Goal: Task Accomplishment & Management: Use online tool/utility

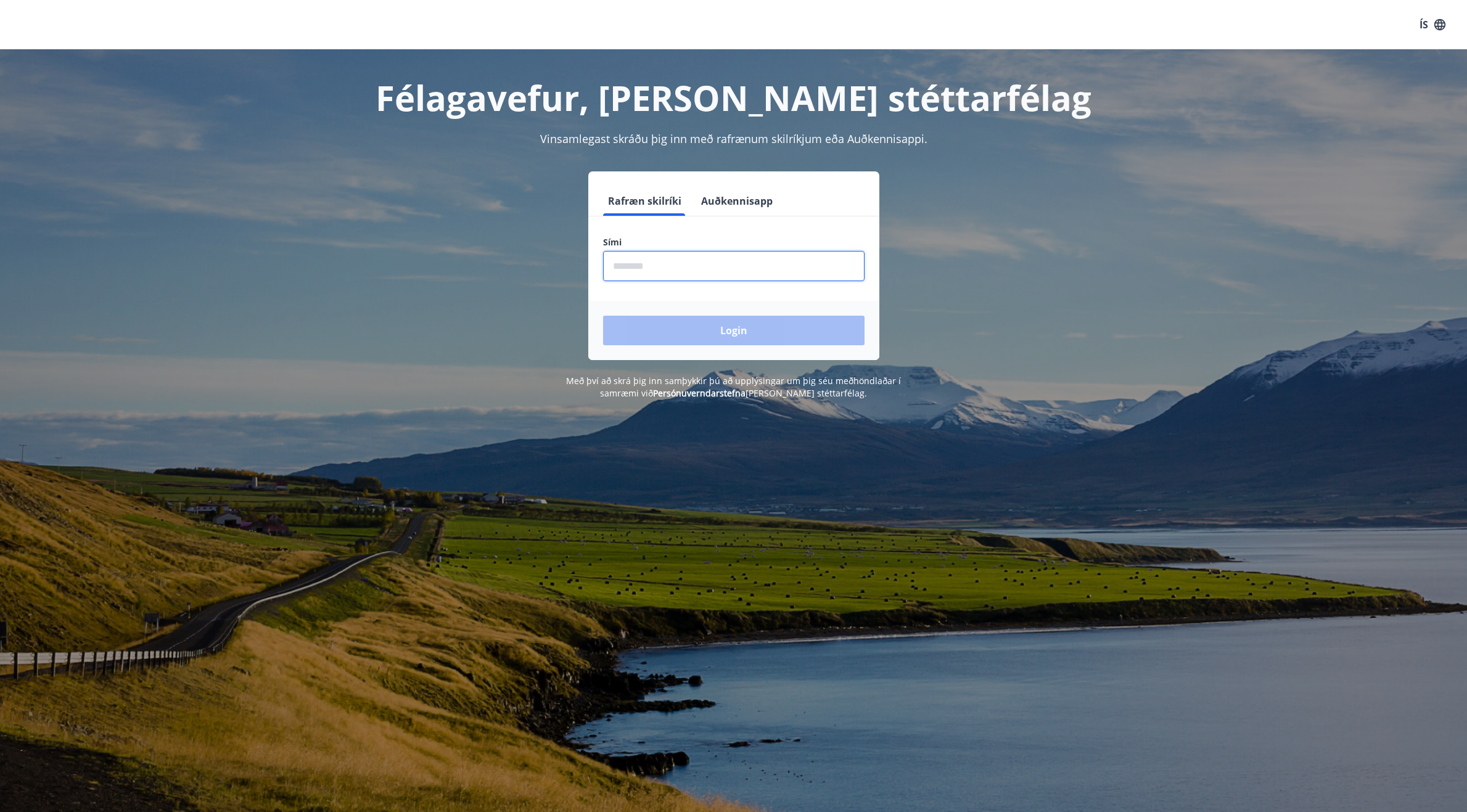
scroll to position [1, 0]
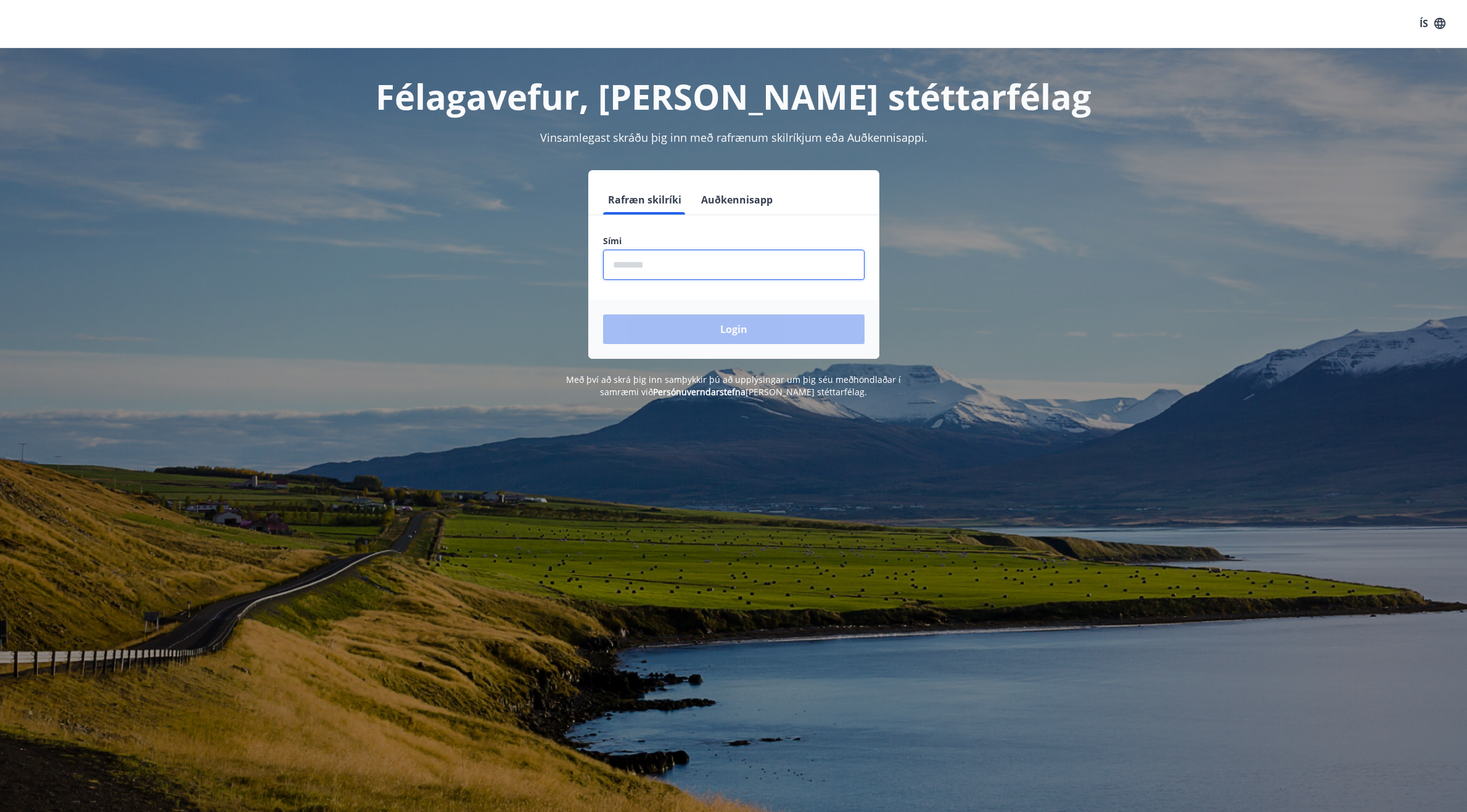
click at [651, 269] on input "phone" at bounding box center [733, 264] width 261 height 31
type input "********"
click at [764, 321] on button "Login" at bounding box center [733, 328] width 261 height 30
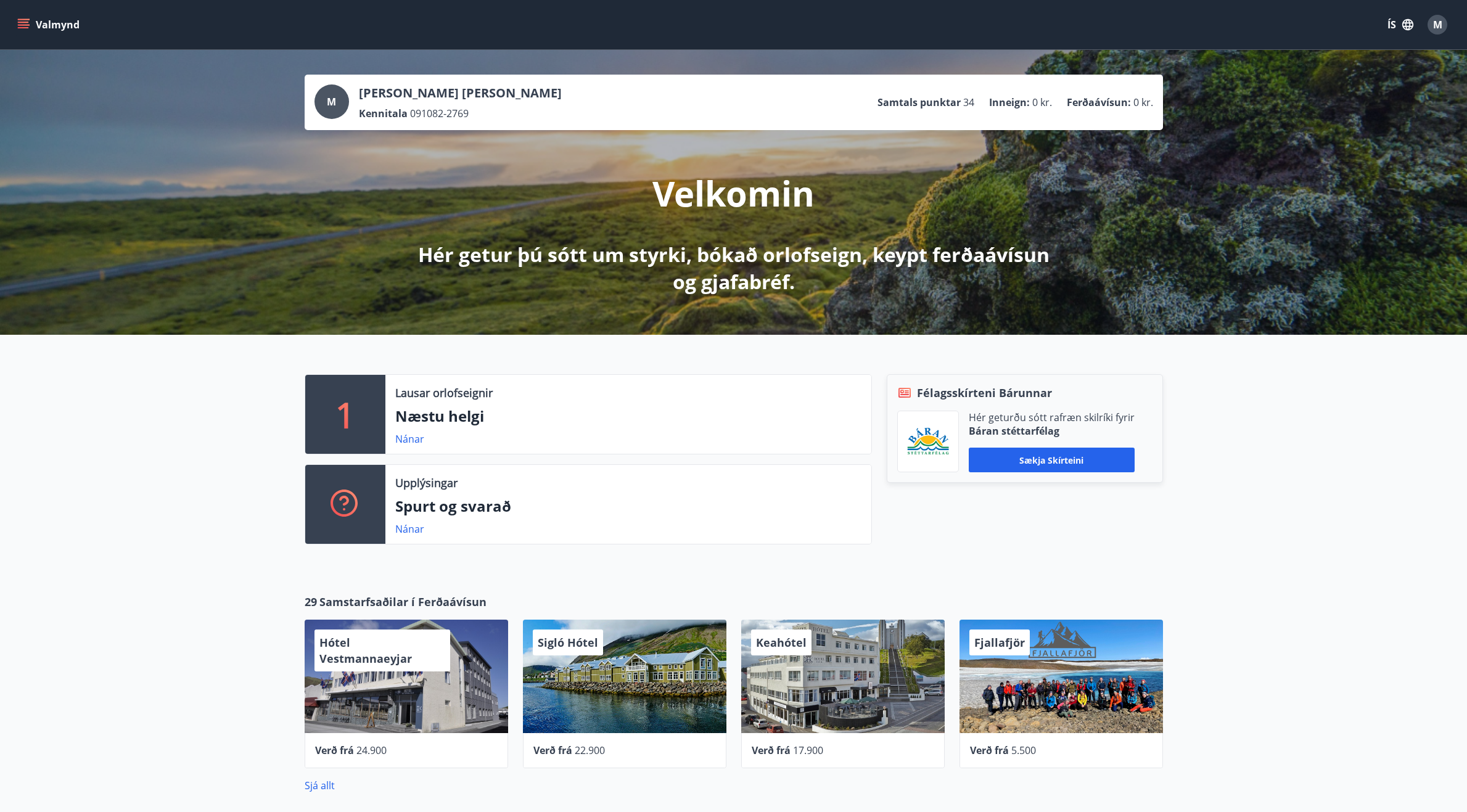
click at [26, 21] on icon "menu" at bounding box center [23, 25] width 12 height 12
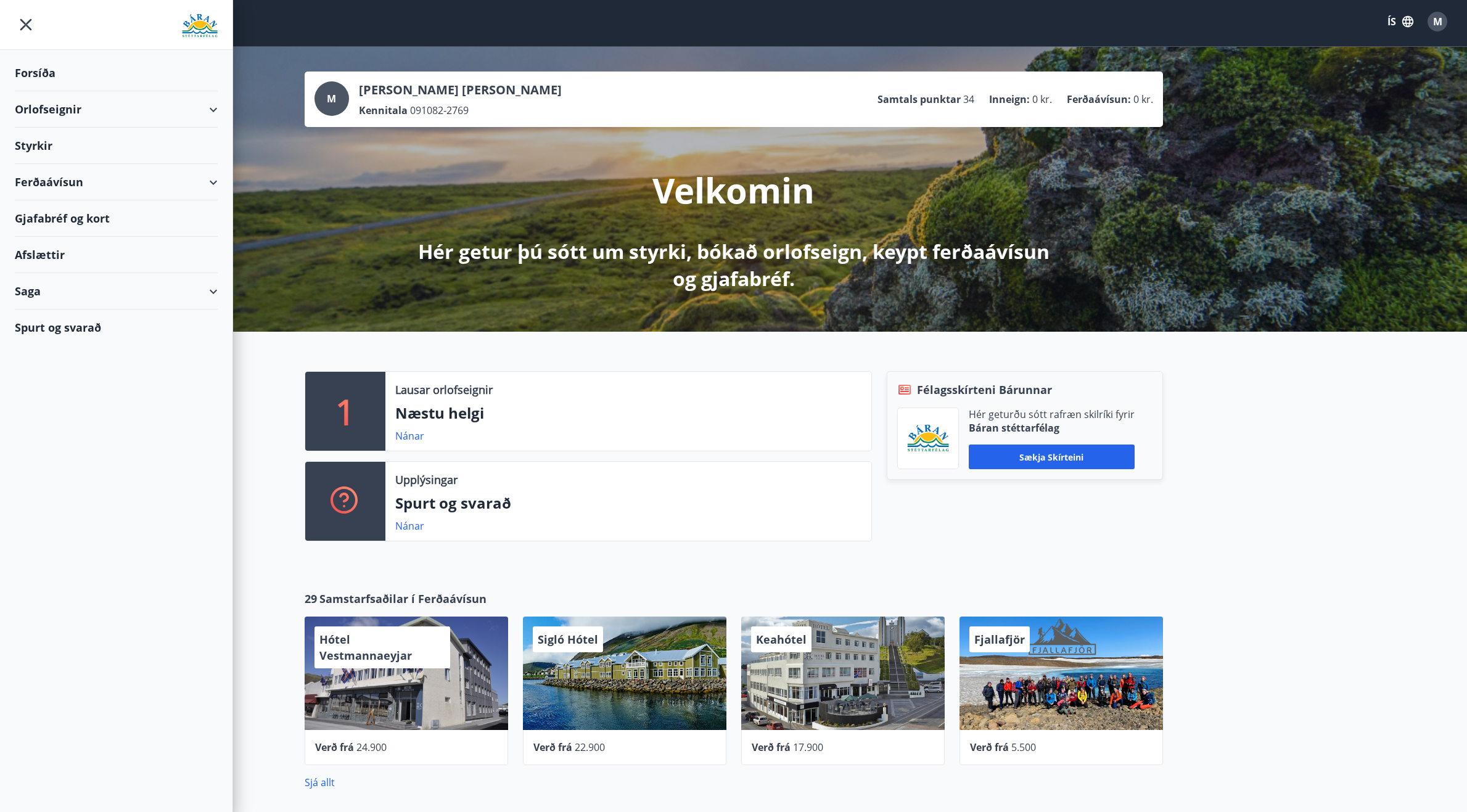
scroll to position [13, 0]
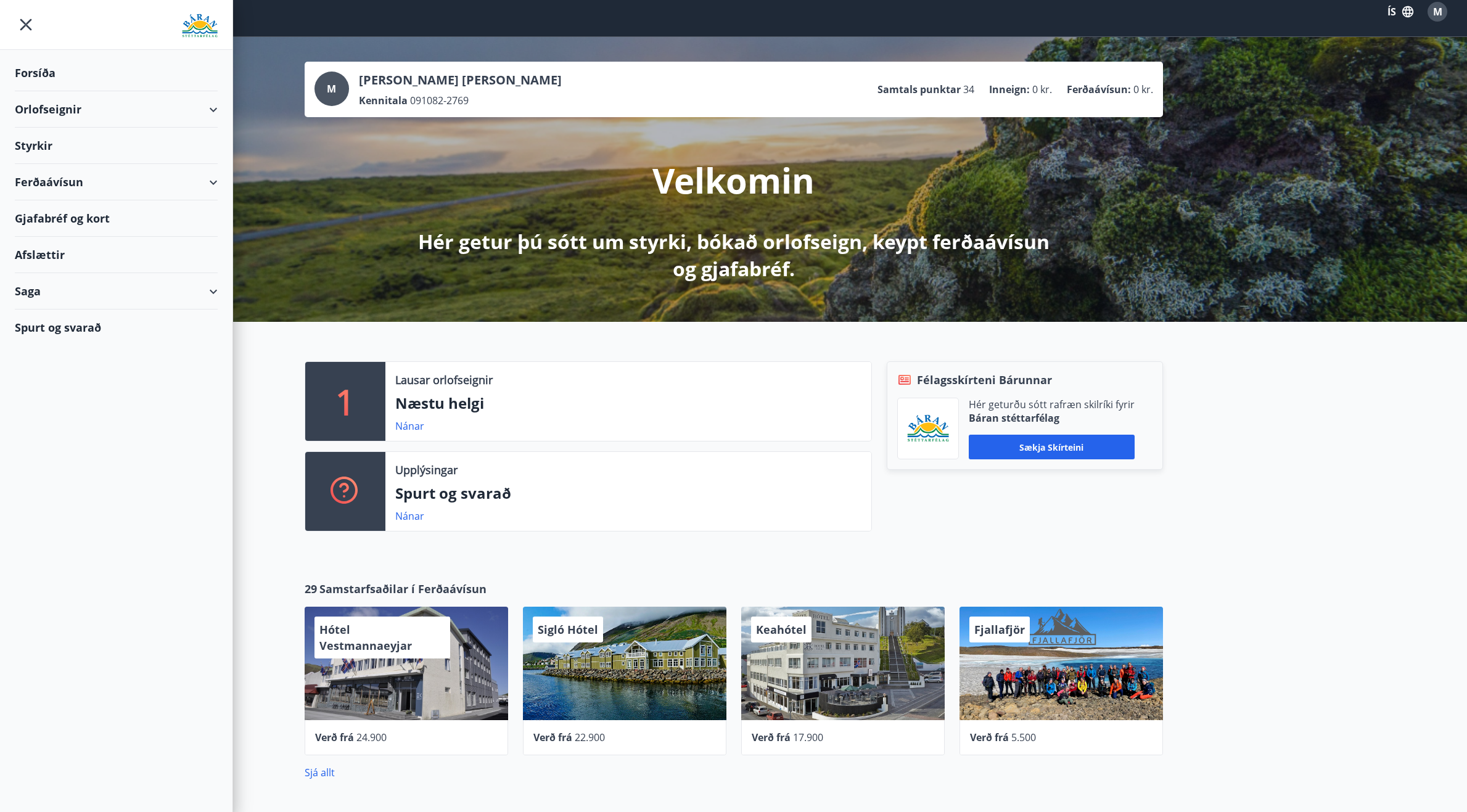
click at [40, 91] on div "Styrkir" at bounding box center [116, 72] width 203 height 37
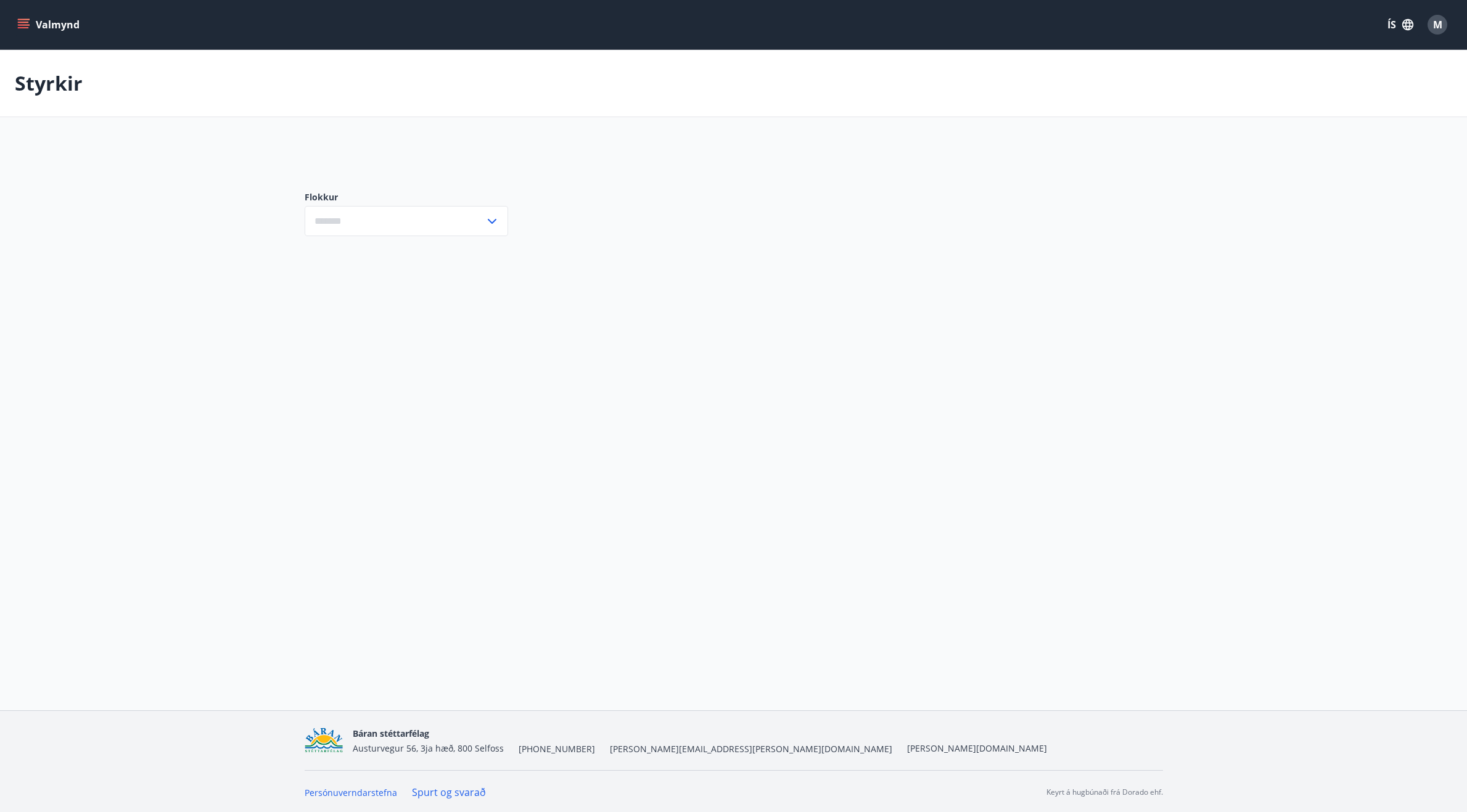
scroll to position [-1, 0]
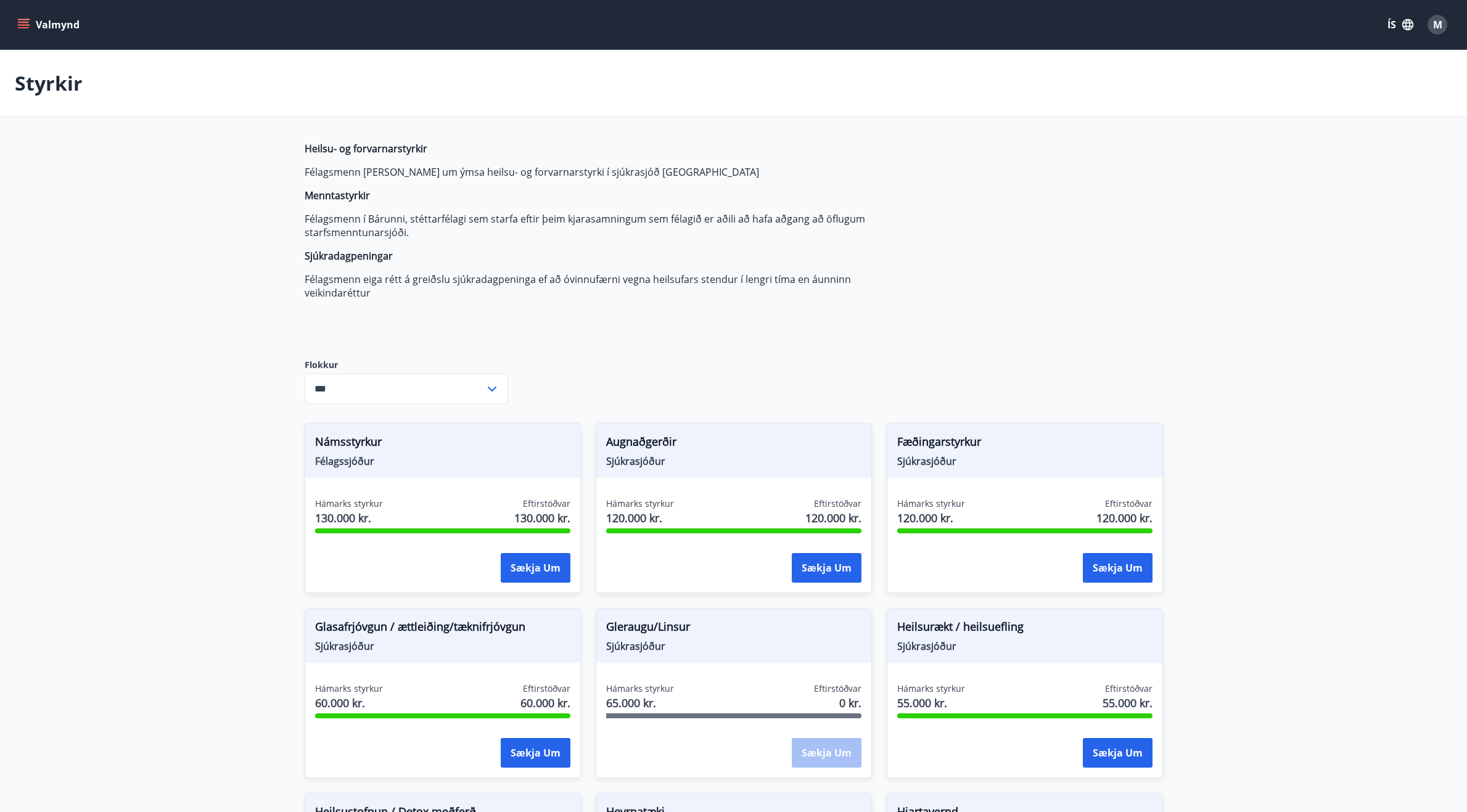
type input "***"
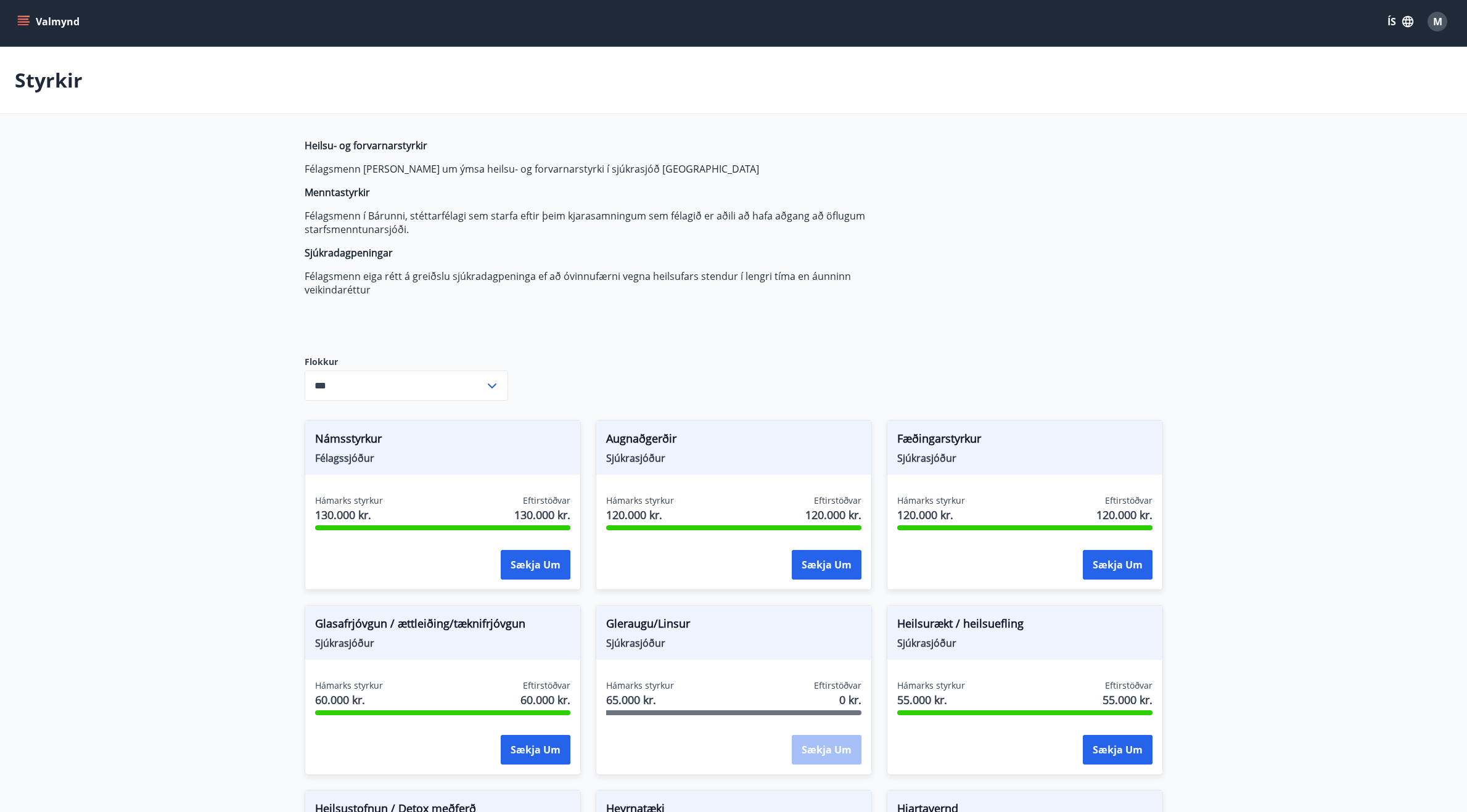
scroll to position [6, 1]
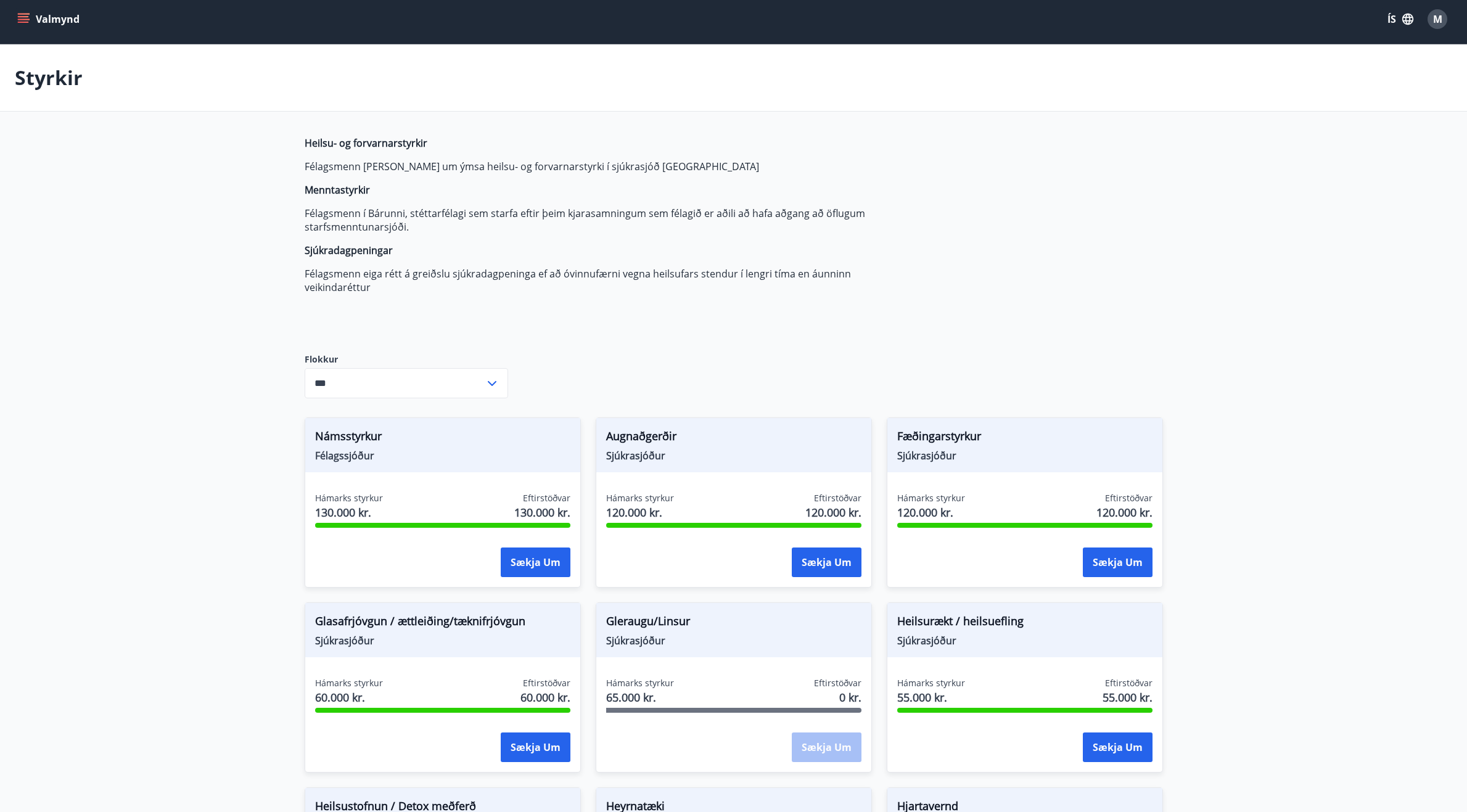
click at [30, 18] on button "Valmynd" at bounding box center [49, 19] width 69 height 22
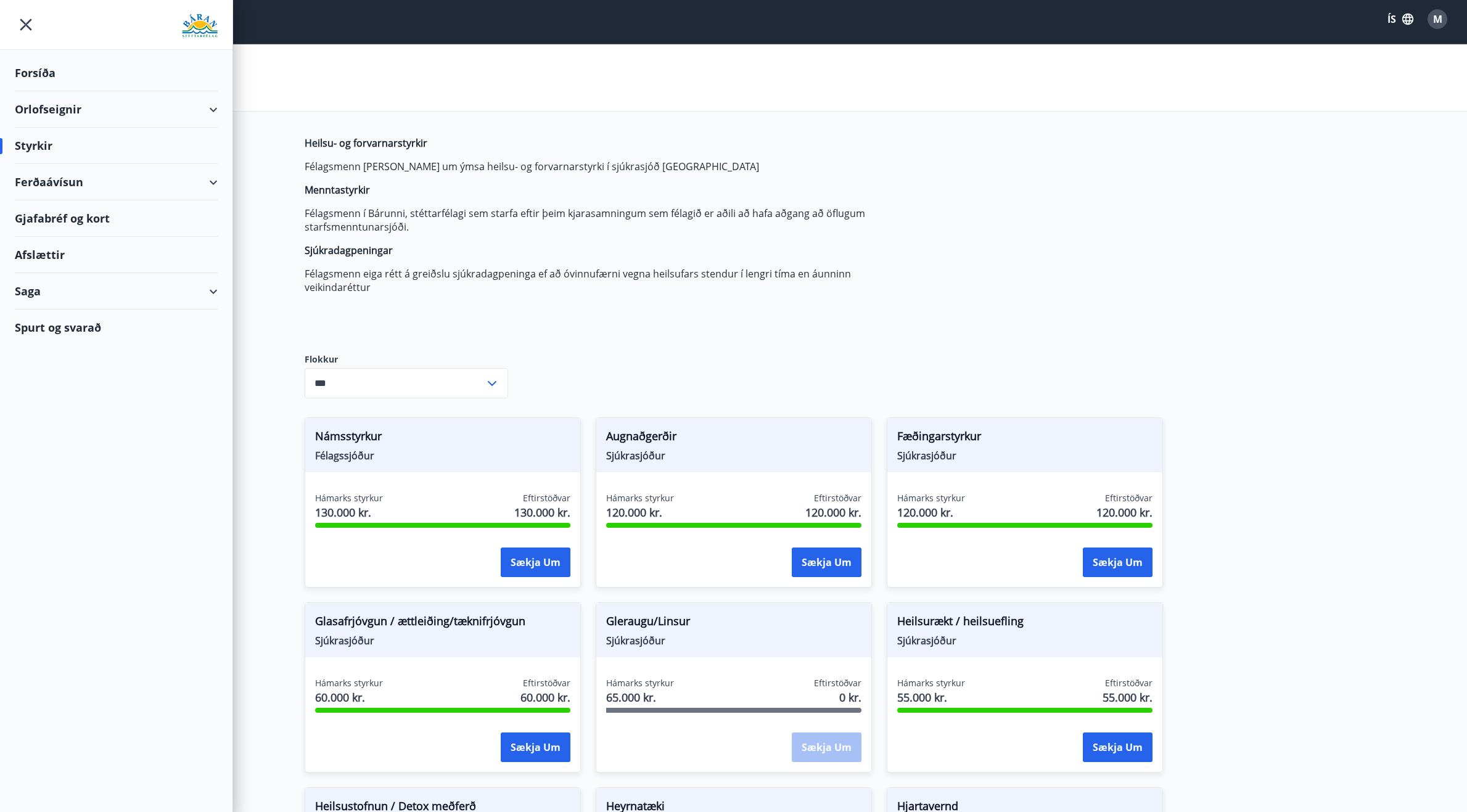
scroll to position [5, 1]
click at [51, 112] on div "Orlofseignir" at bounding box center [116, 109] width 203 height 37
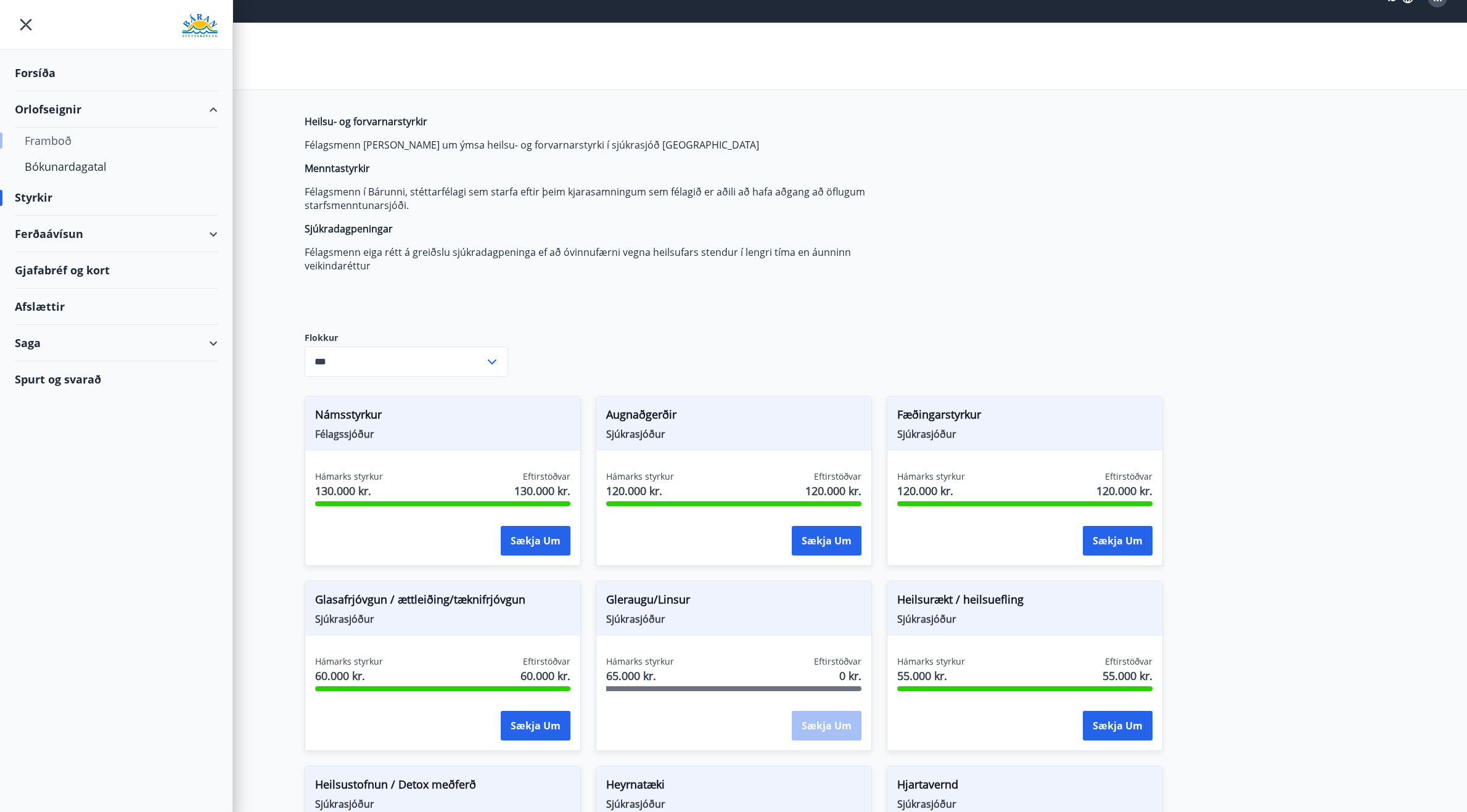
scroll to position [31, 1]
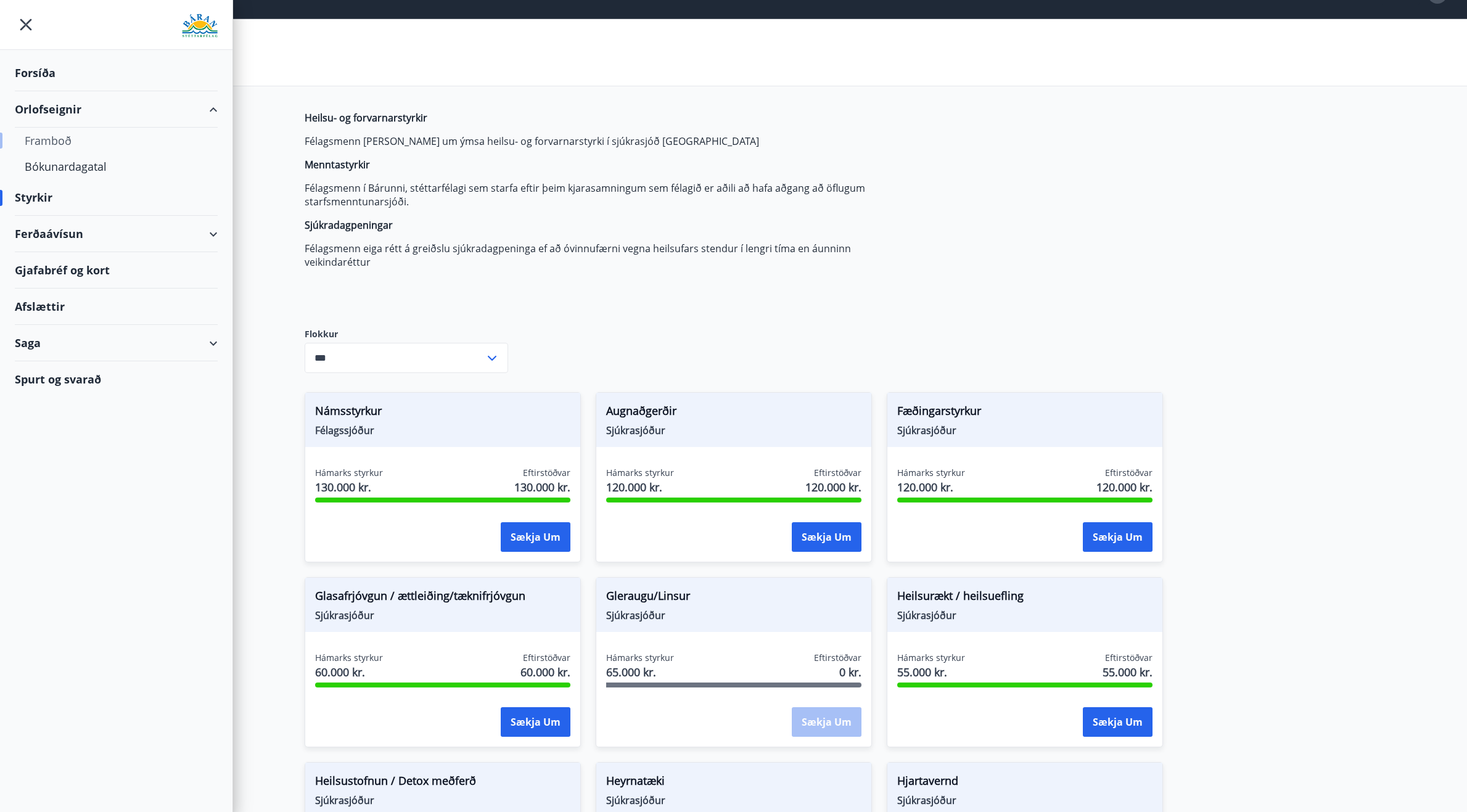
click at [58, 143] on div "Framboð" at bounding box center [116, 140] width 183 height 26
